Goal: Transaction & Acquisition: Purchase product/service

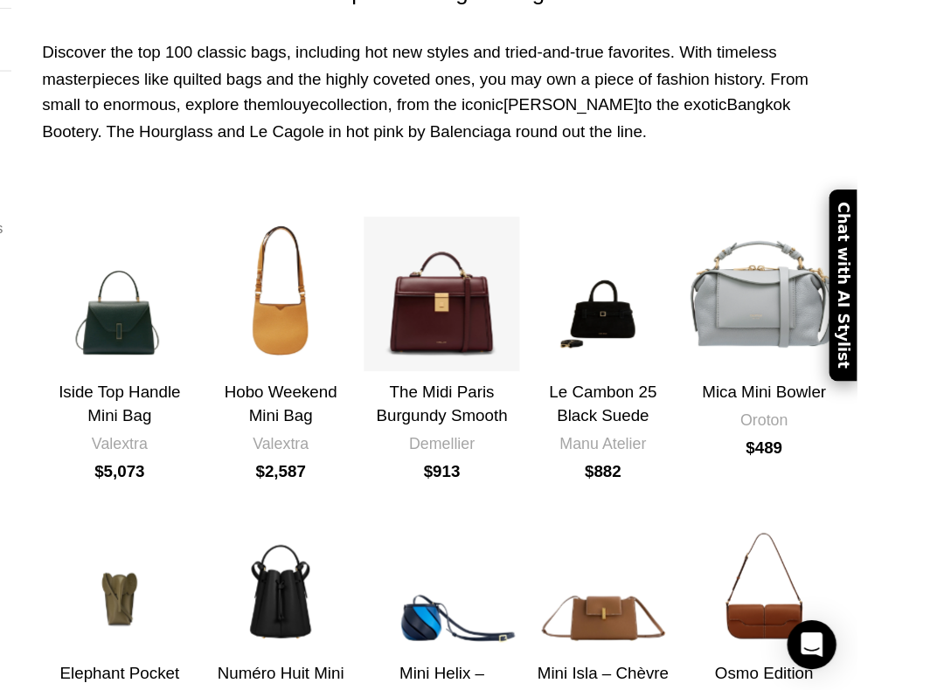
scroll to position [179, 0]
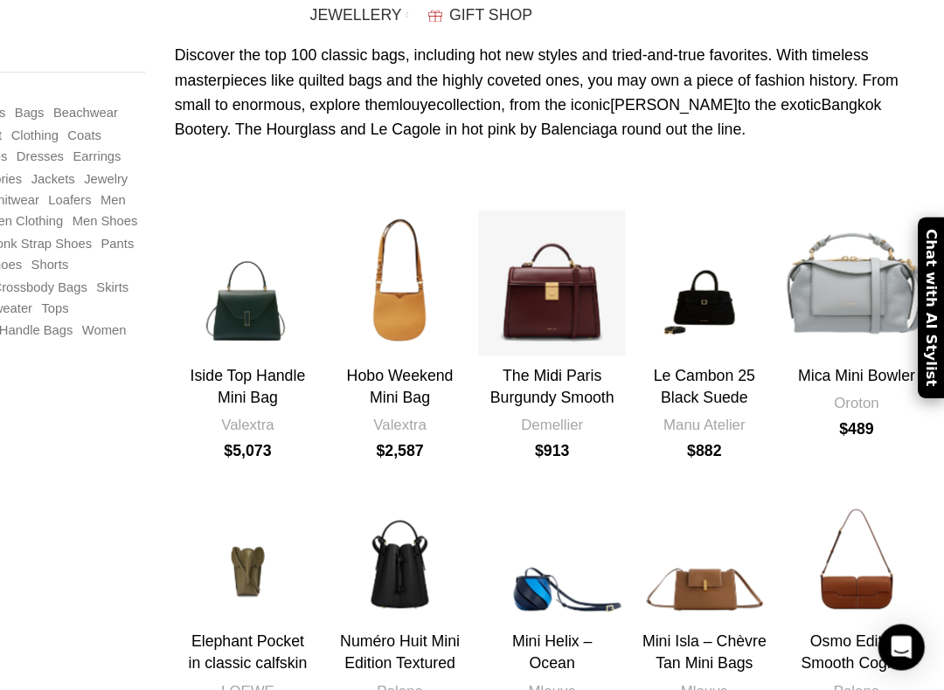
click at [293, 497] on div "Elephant Pocket in classic calfskin" at bounding box center [315, 563] width 44 height 132
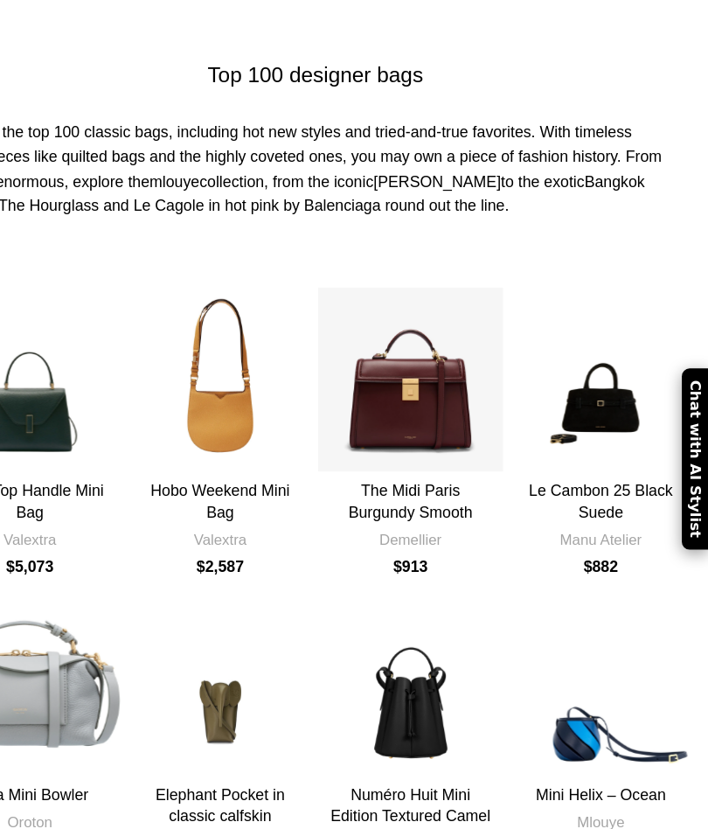
scroll to position [0, 0]
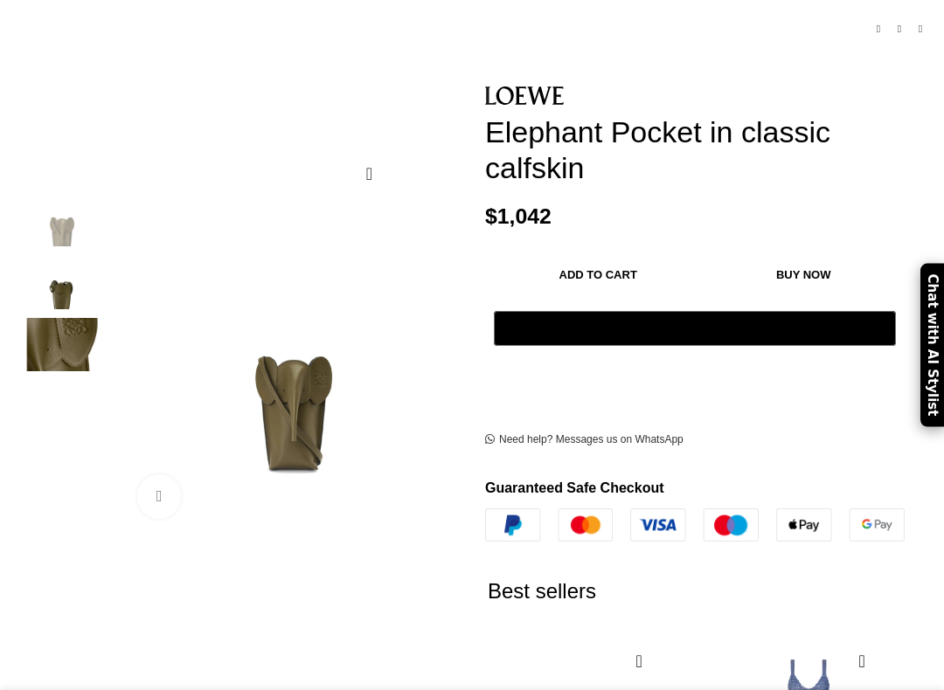
scroll to position [0, 2244]
click at [89, 318] on img at bounding box center [62, 345] width 107 height 54
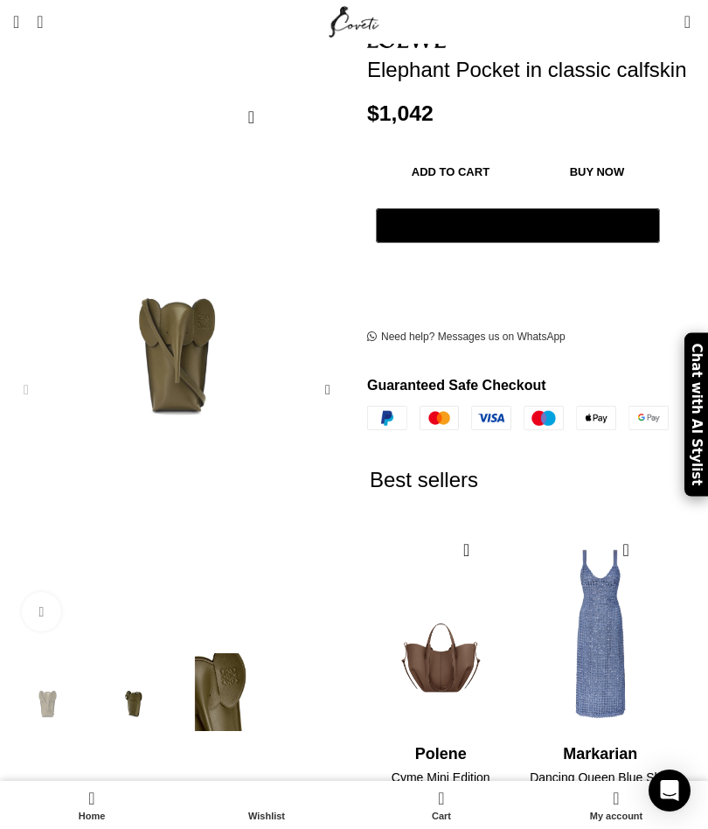
scroll to position [0, 0]
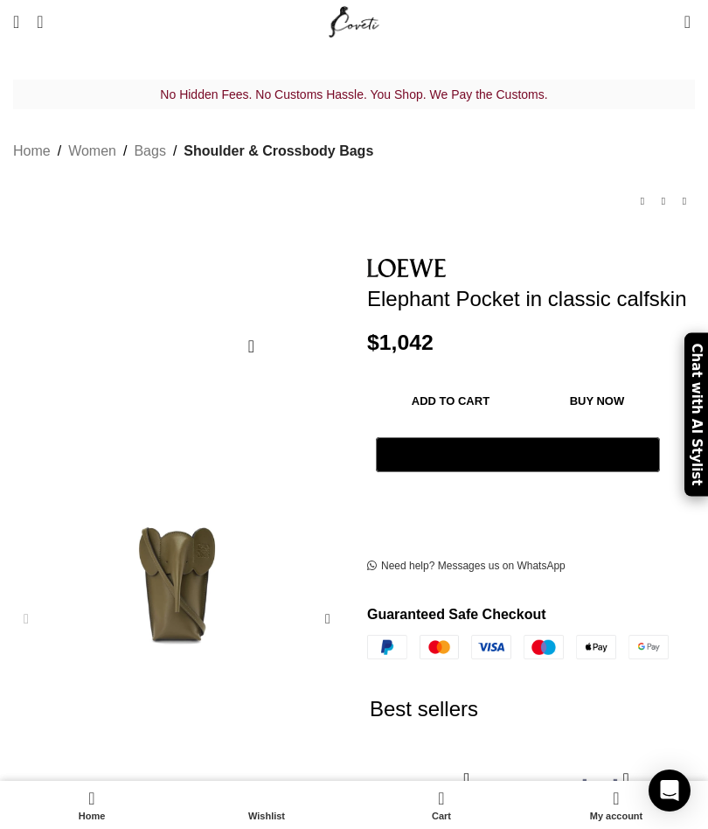
click at [33, 204] on div "No Hidden Fees. No Customs Hassle. You Shop. We Pay the Customs. Home Women Bag…" at bounding box center [354, 159] width 682 height 159
click at [57, 592] on div at bounding box center [176, 619] width 345 height 508
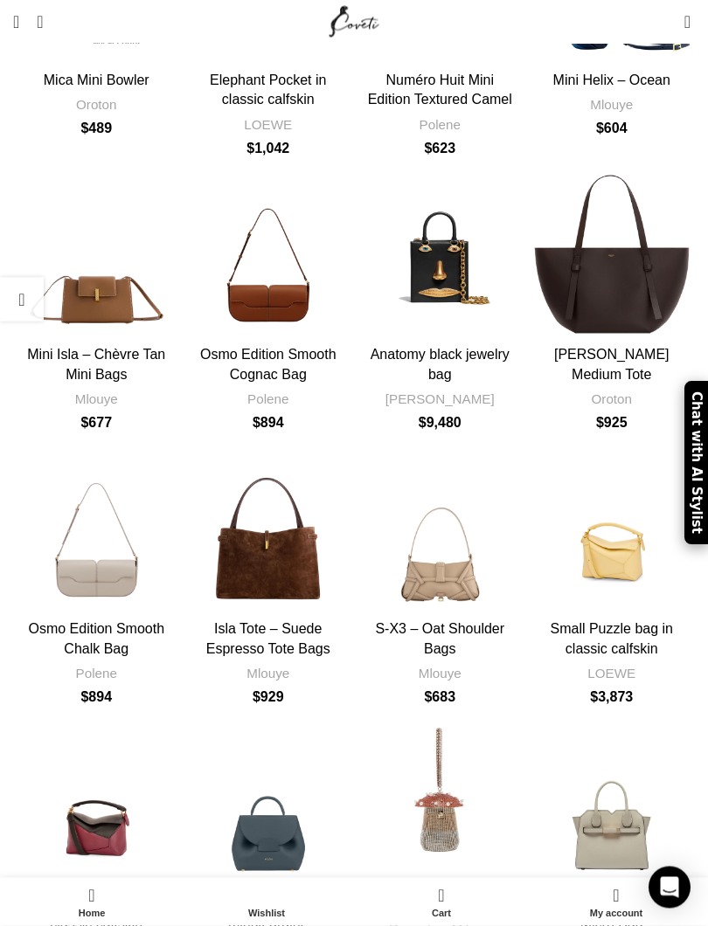
scroll to position [757, 0]
